Goal: Information Seeking & Learning: Learn about a topic

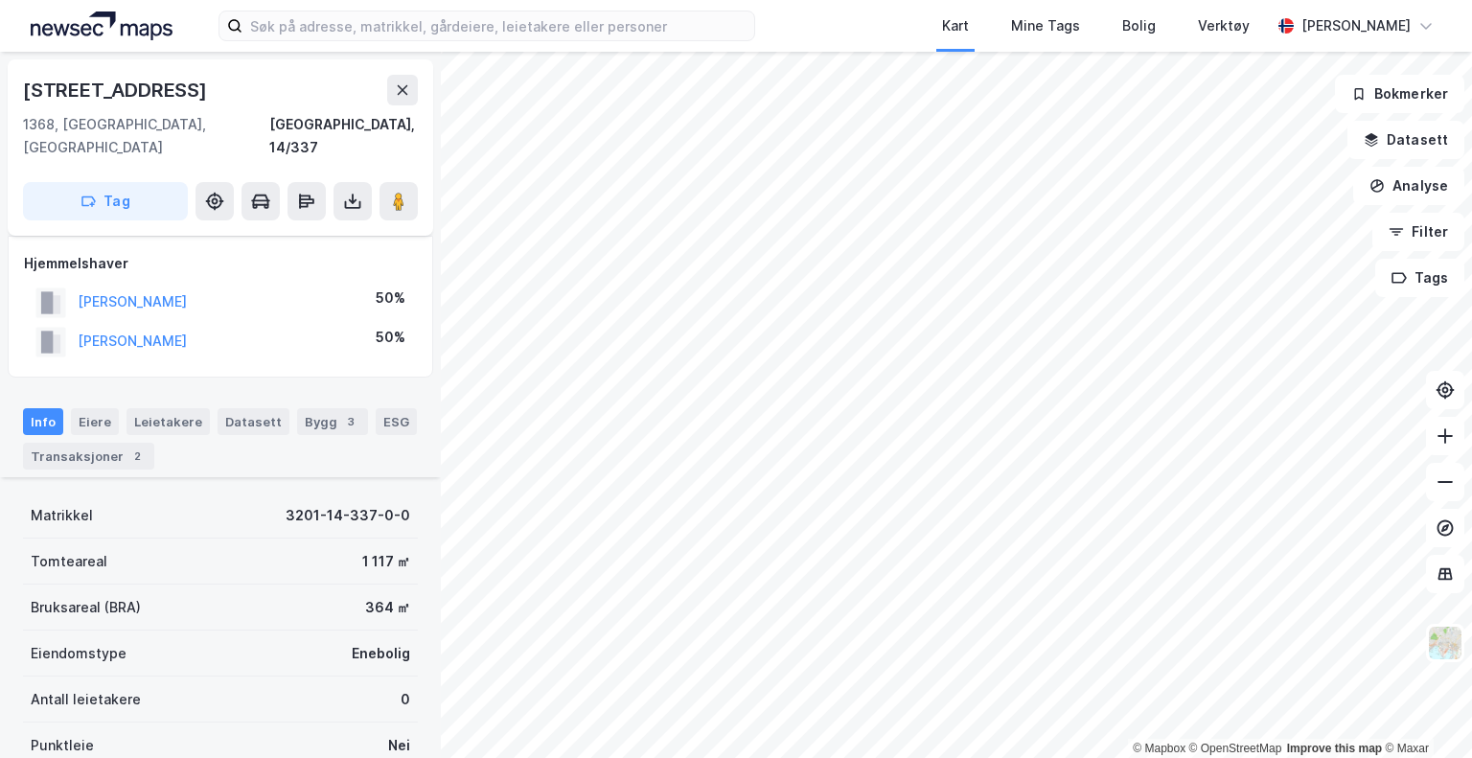
scroll to position [302, 0]
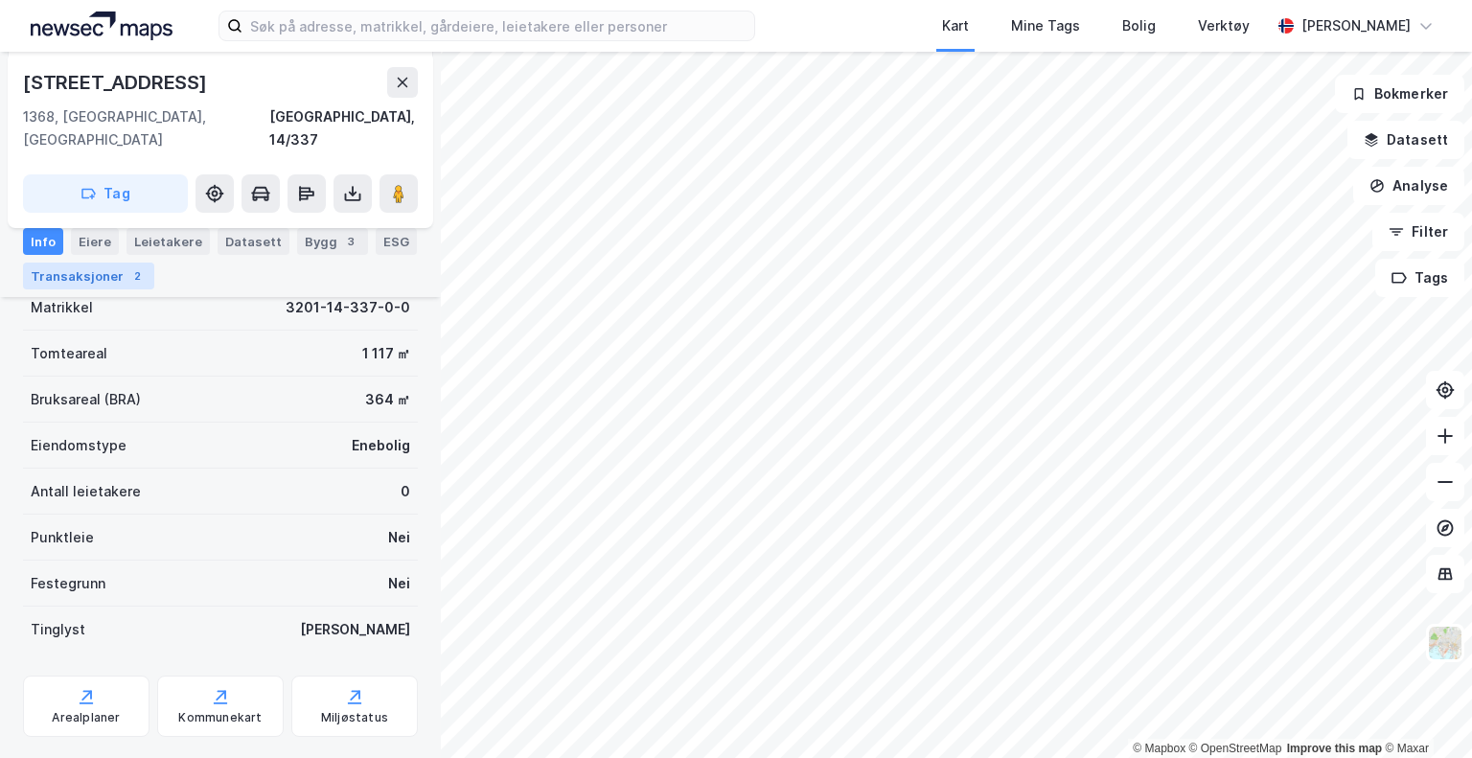
click at [134, 271] on div "2" at bounding box center [136, 275] width 19 height 19
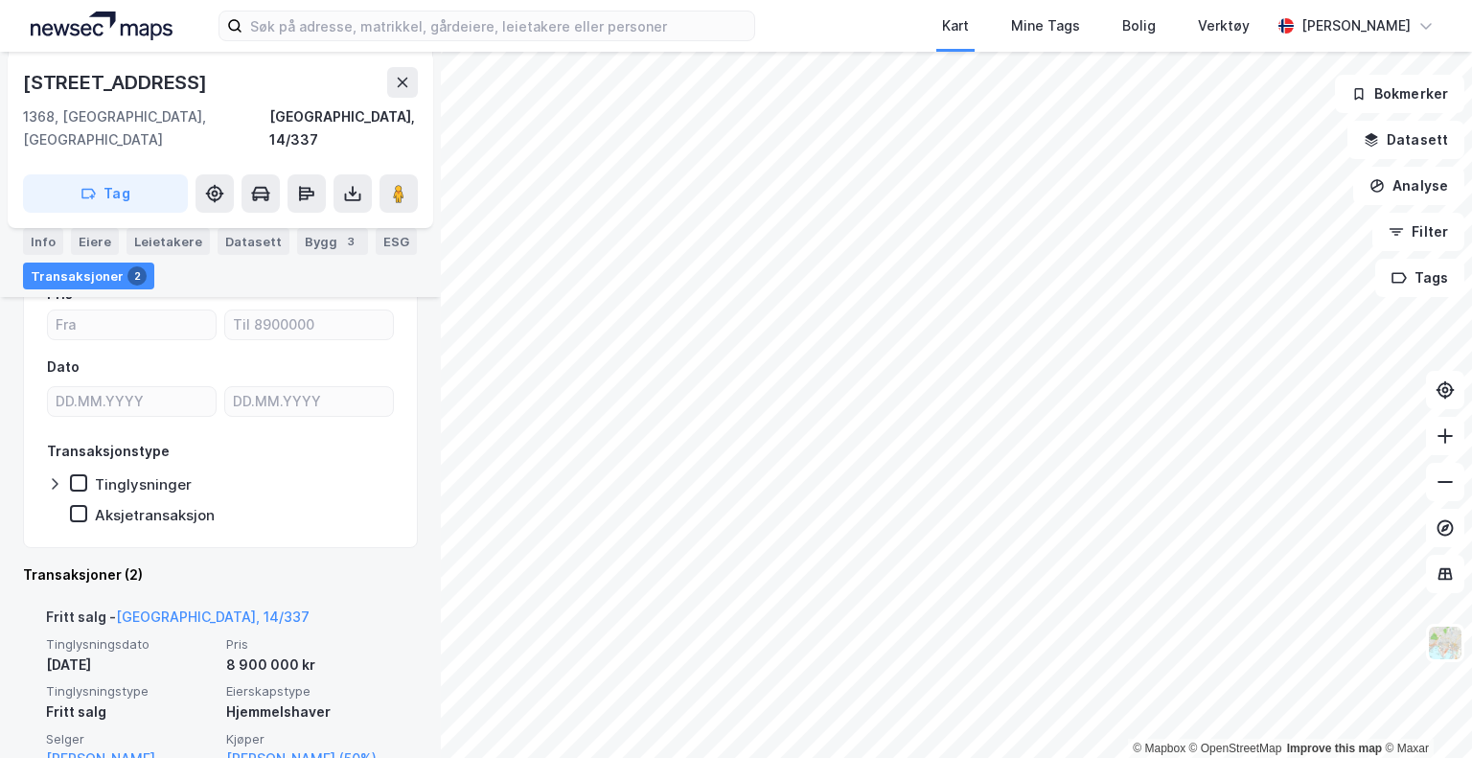
scroll to position [284, 0]
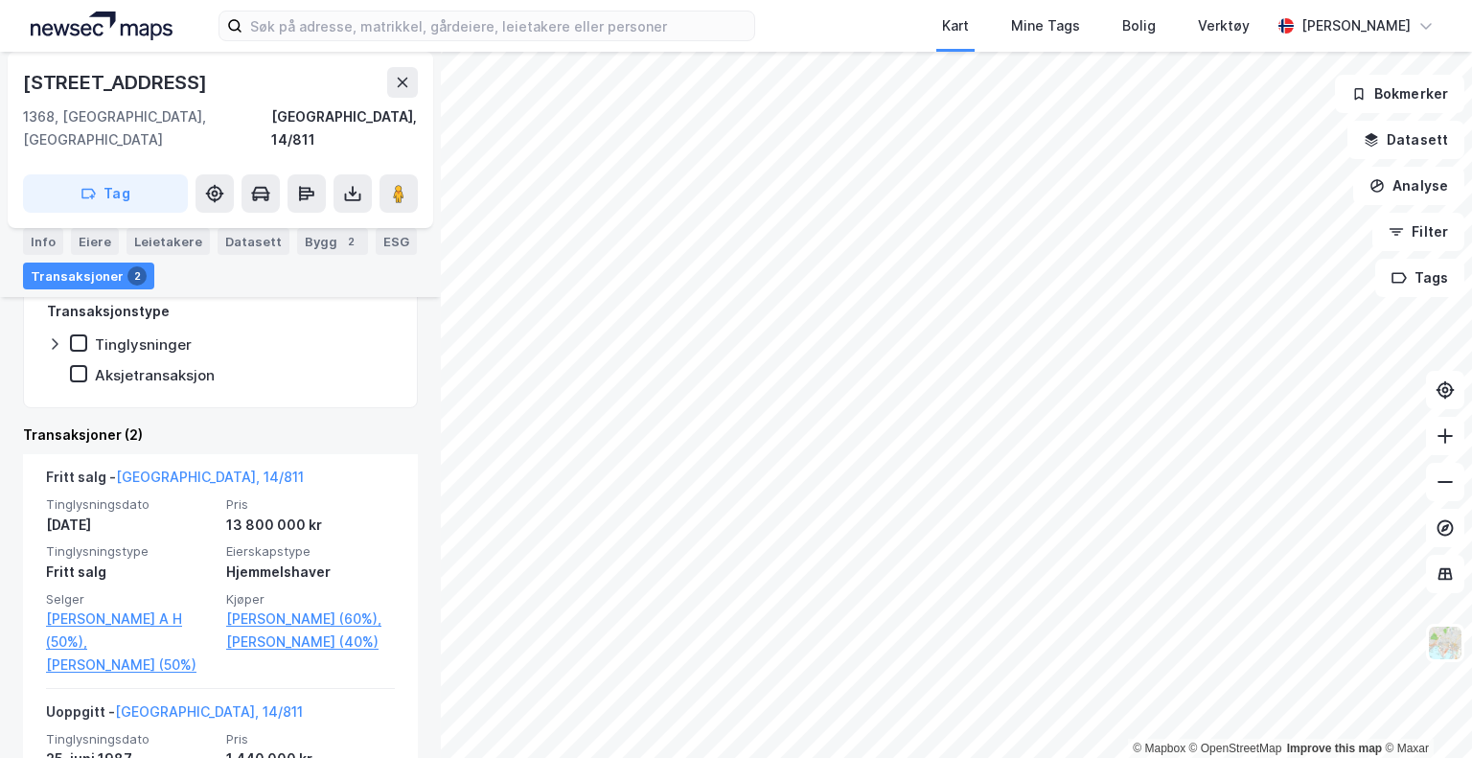
scroll to position [375, 0]
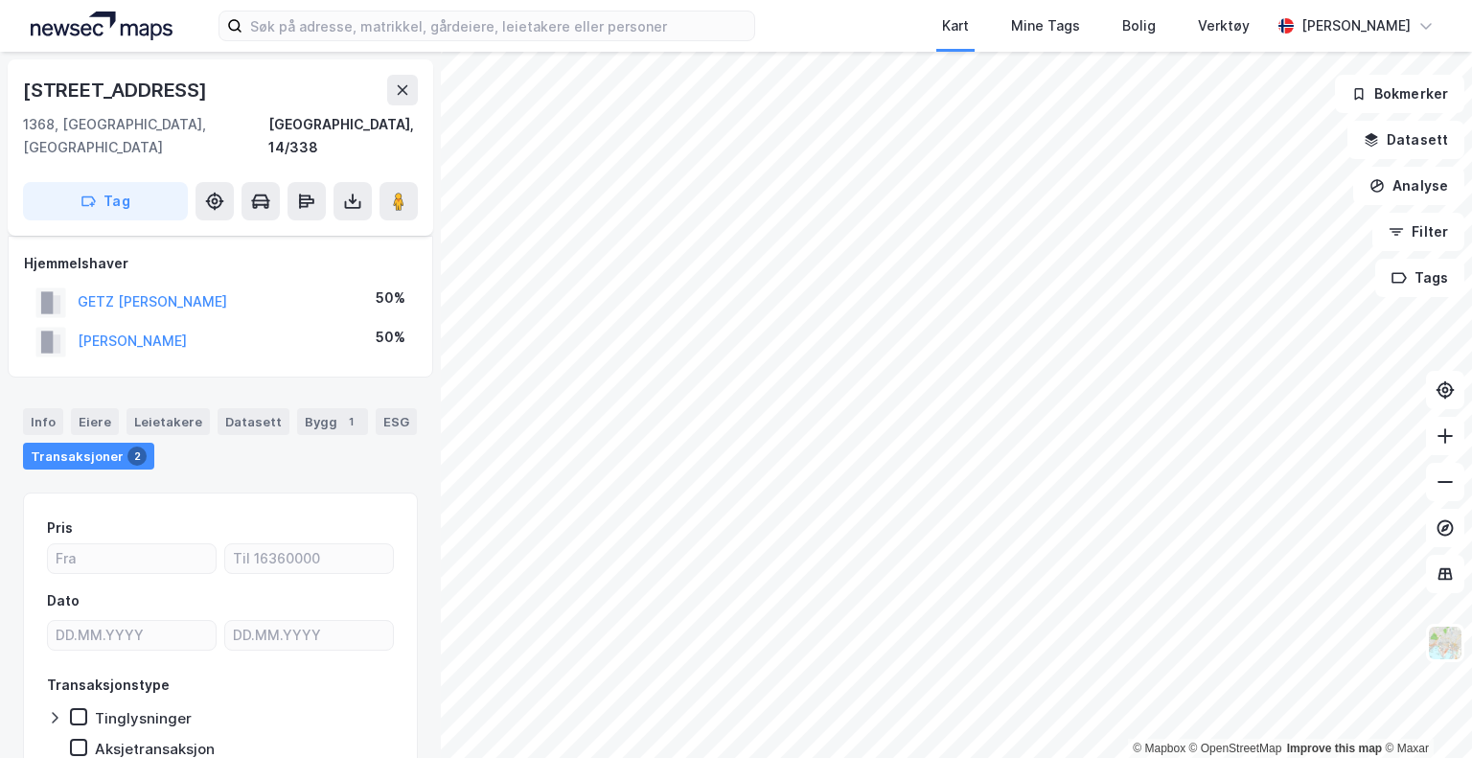
scroll to position [69, 0]
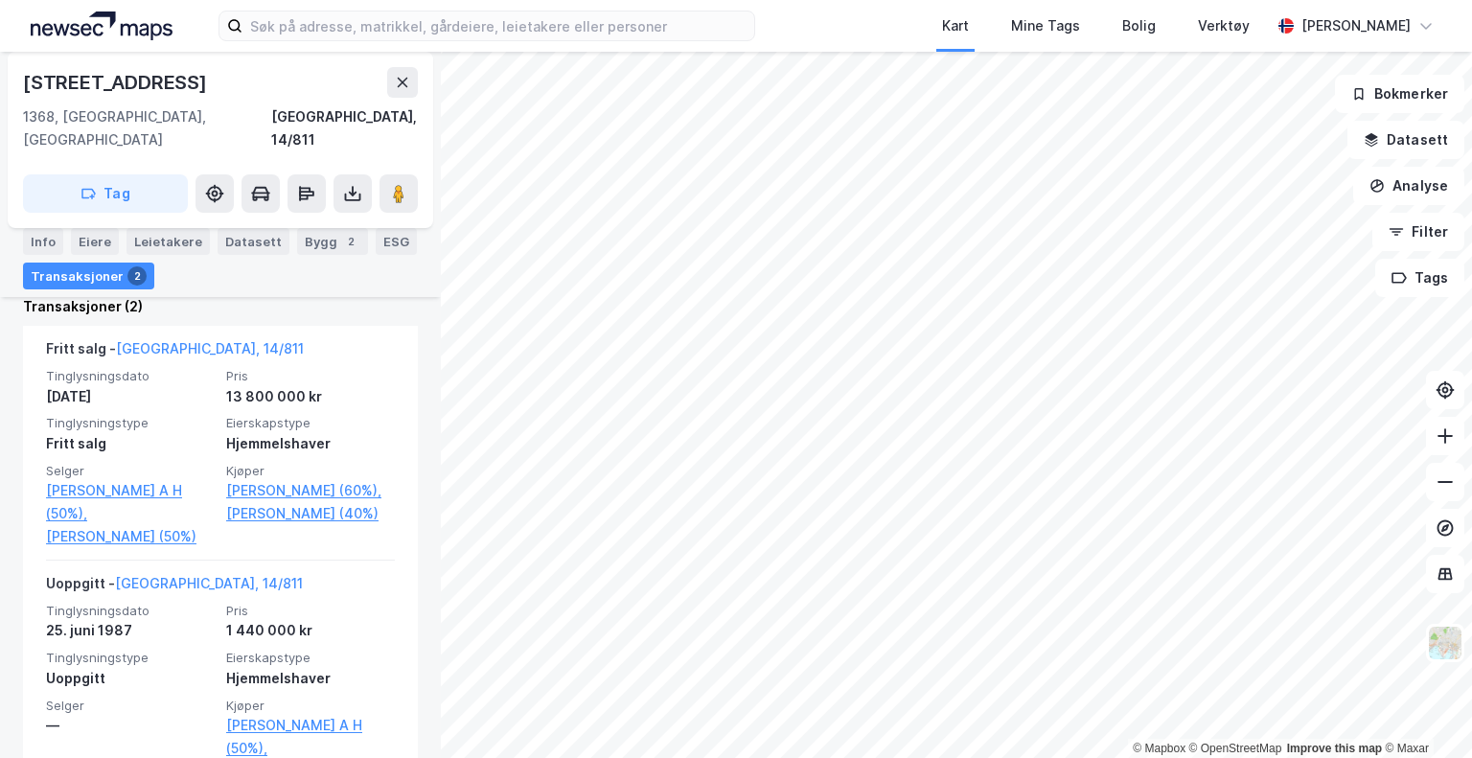
scroll to position [502, 0]
